Goal: Complete application form

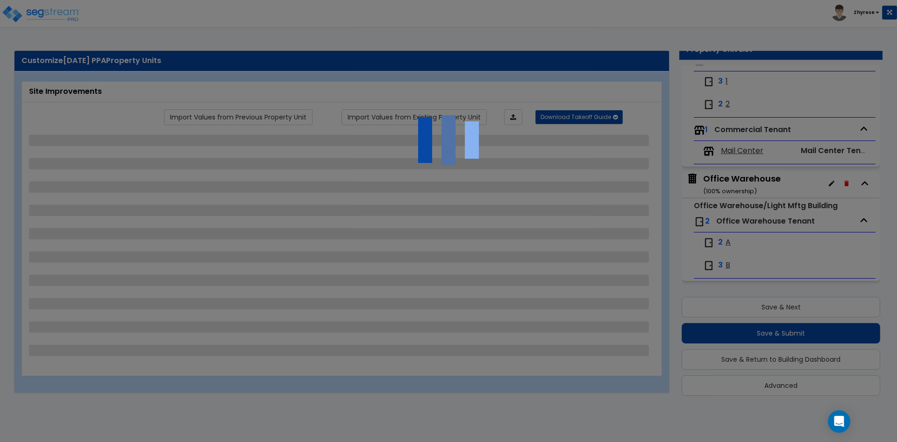
scroll to position [149, 0]
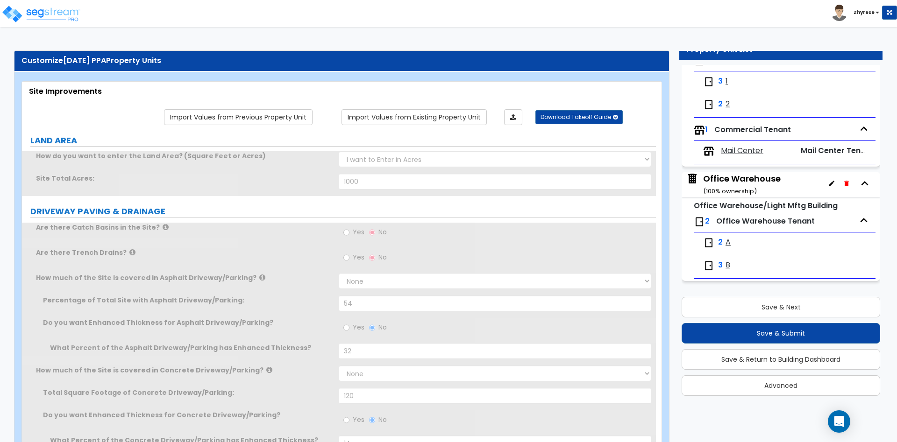
type input "1000"
select select "1"
type input "54"
radio input "true"
type input "32"
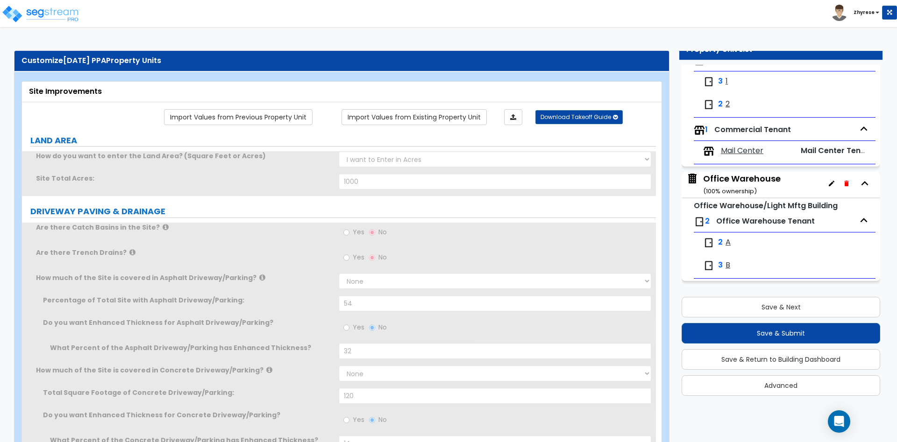
select select "2"
type input "120"
radio input "true"
type input "14"
select select "1"
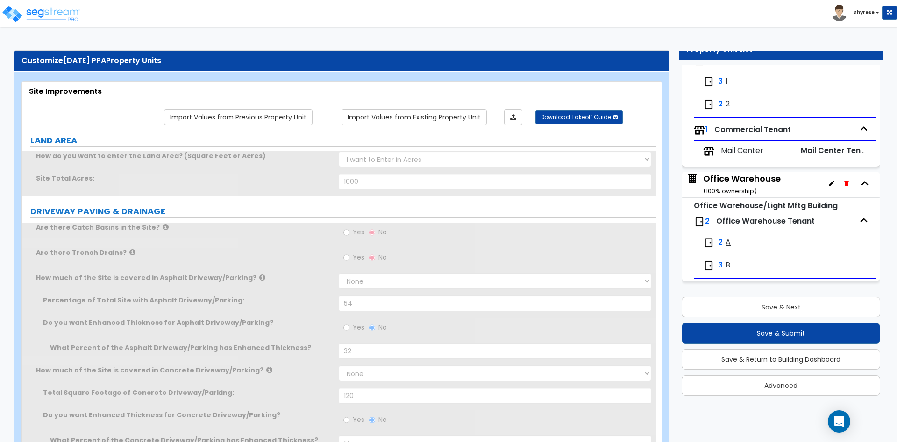
type input "22"
select select "1"
type input "25"
select select "1"
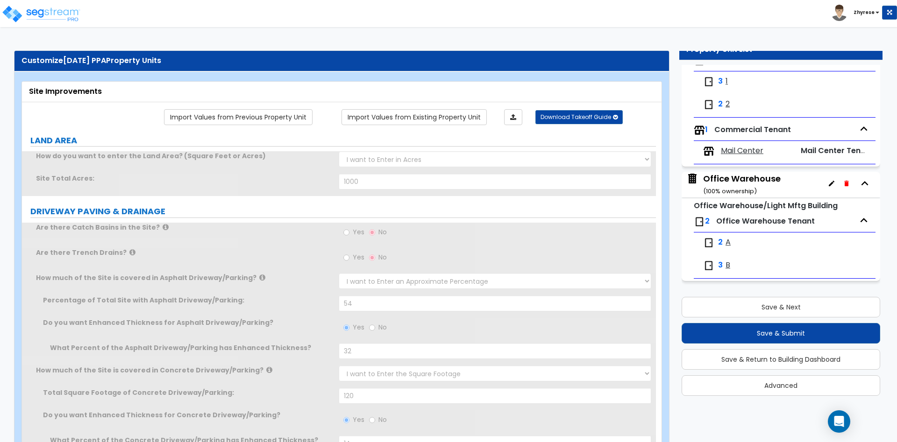
type input "15"
select select "1"
type input "32"
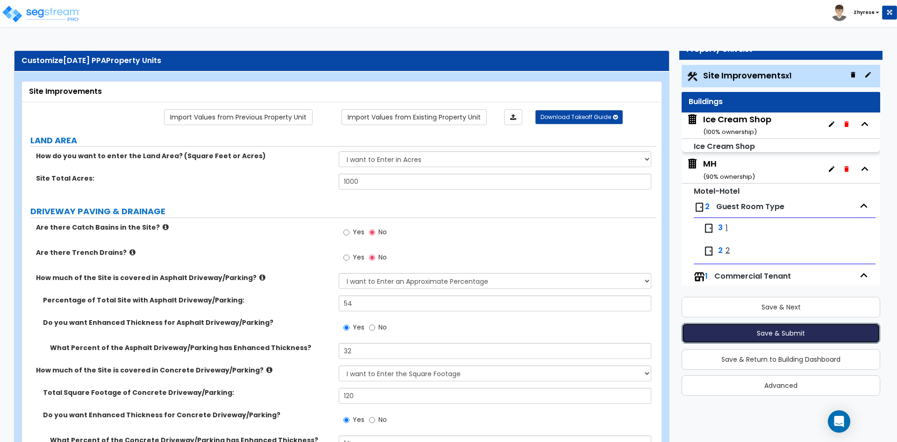
click at [792, 336] on button "Save & Submit" at bounding box center [781, 333] width 199 height 21
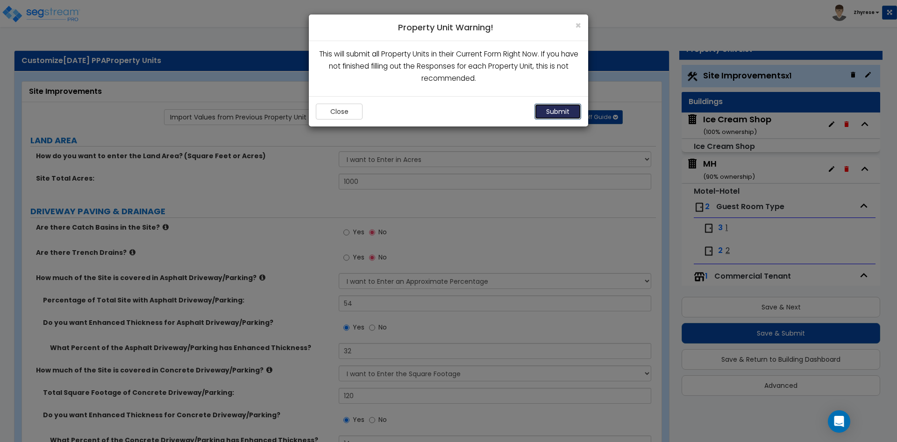
click at [545, 114] on button "Submit" at bounding box center [557, 112] width 47 height 16
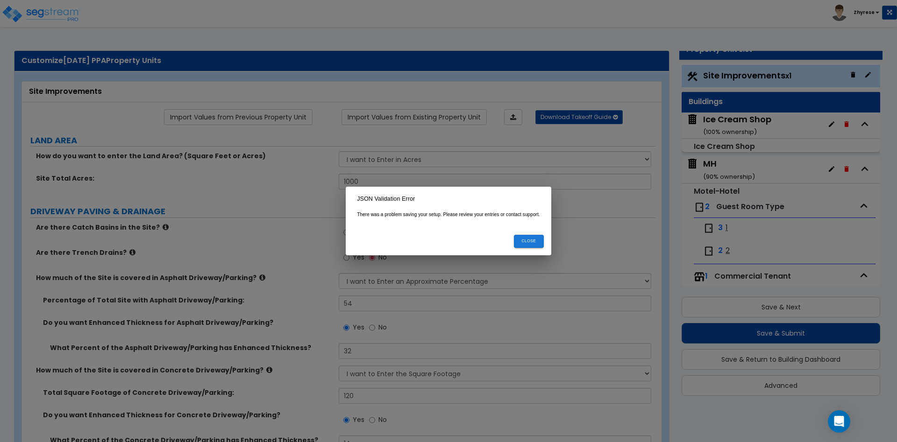
drag, startPoint x: 464, startPoint y: 42, endPoint x: 554, endPoint y: 0, distance: 98.6
click at [465, 42] on div "JSON Validation Error There was a problem saving your setup. Please review your…" at bounding box center [448, 221] width 897 height 442
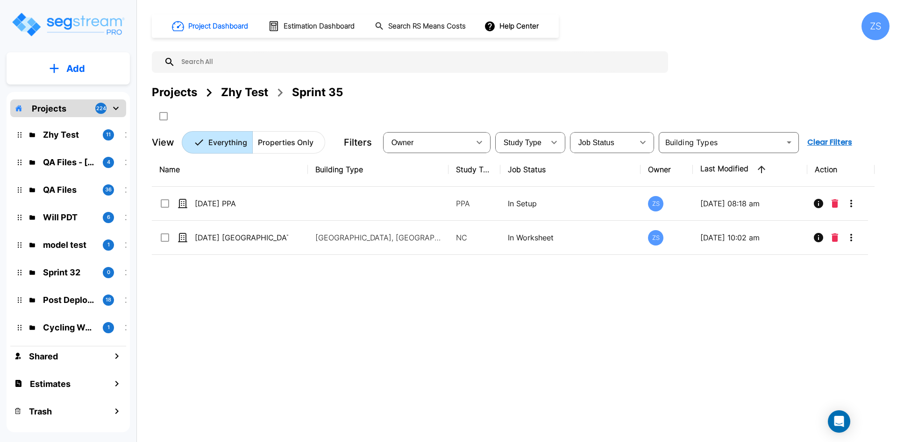
click at [881, 21] on div "ZS" at bounding box center [875, 26] width 28 height 28
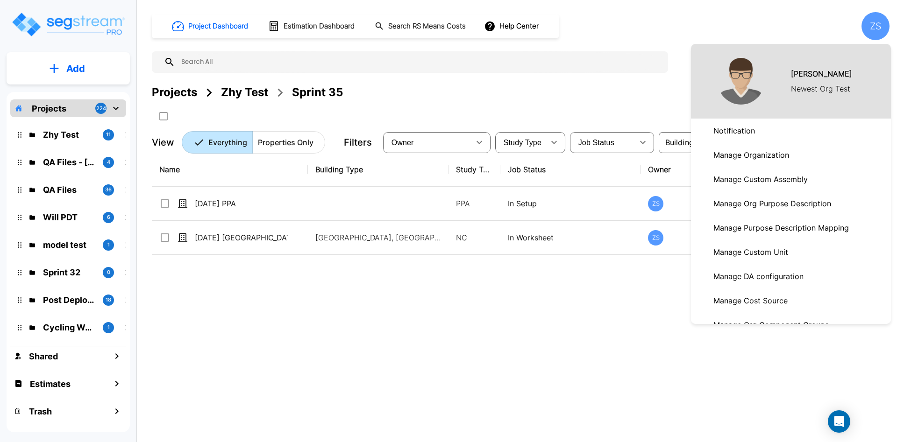
click at [271, 372] on div at bounding box center [448, 221] width 897 height 442
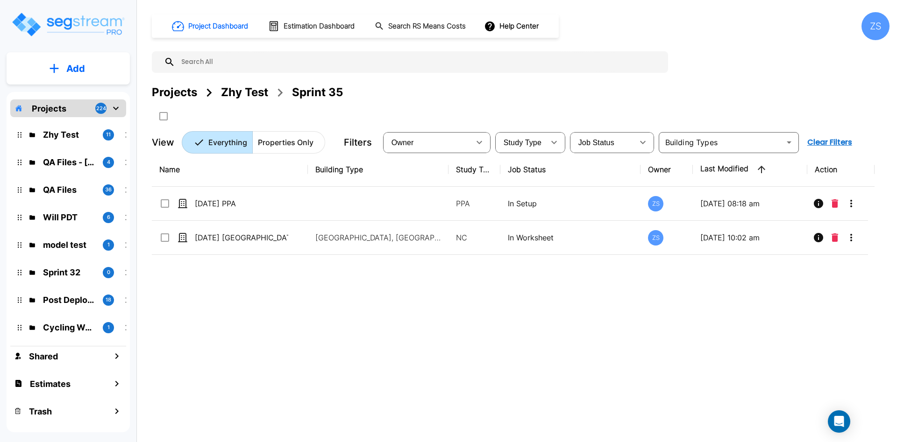
click at [58, 66] on icon "mailbox folders" at bounding box center [54, 69] width 9 height 10
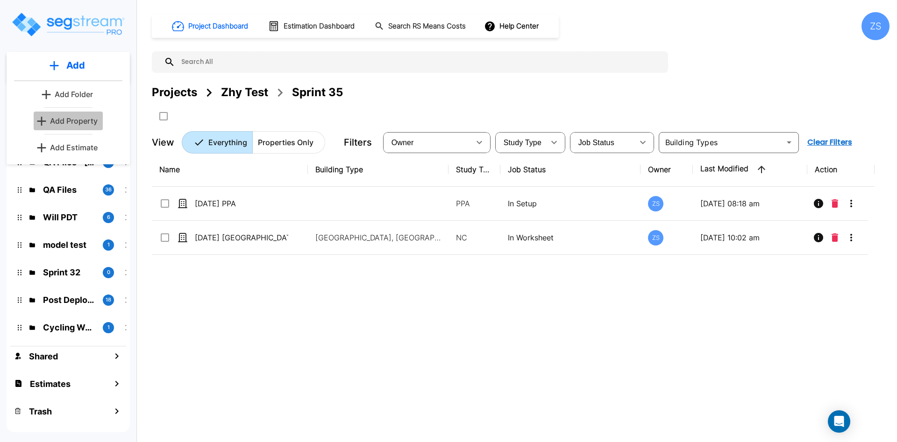
click at [63, 123] on p "Add Property" at bounding box center [74, 120] width 48 height 11
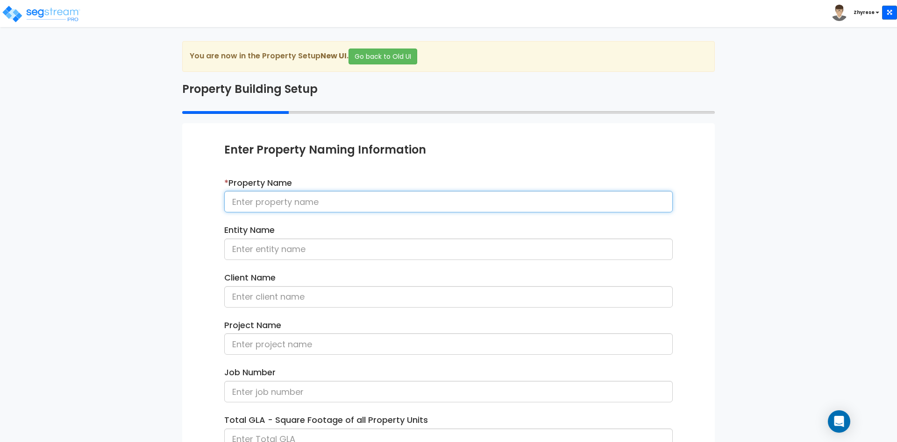
click at [308, 205] on input at bounding box center [448, 201] width 448 height 21
